Goal: Submit feedback/report problem

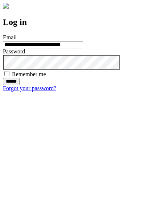
type input "**********"
click at [20, 85] on input "******" at bounding box center [11, 81] width 17 height 7
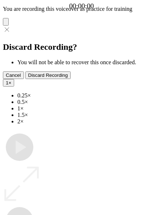
type input "**********"
